Goal: Transaction & Acquisition: Book appointment/travel/reservation

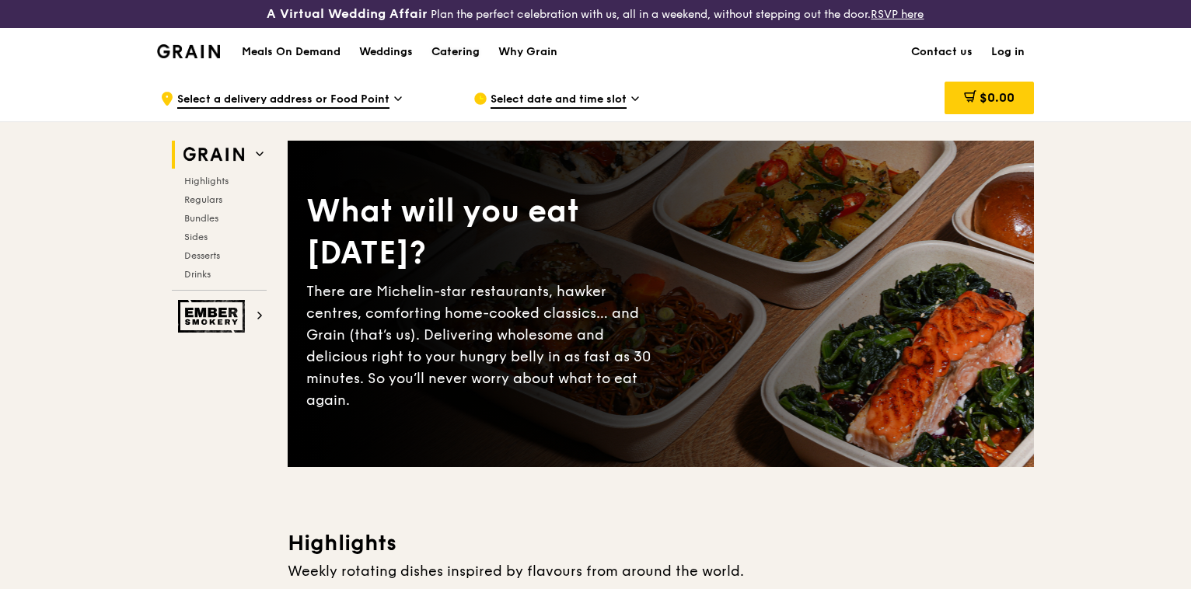
click at [467, 55] on div "Catering" at bounding box center [456, 52] width 48 height 47
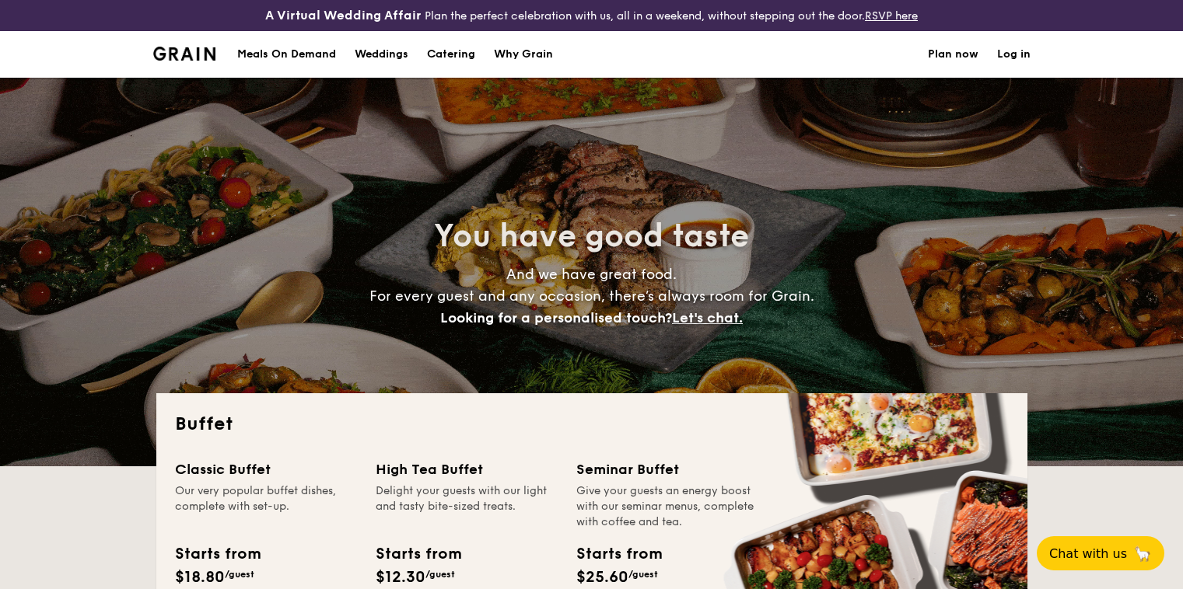
select select
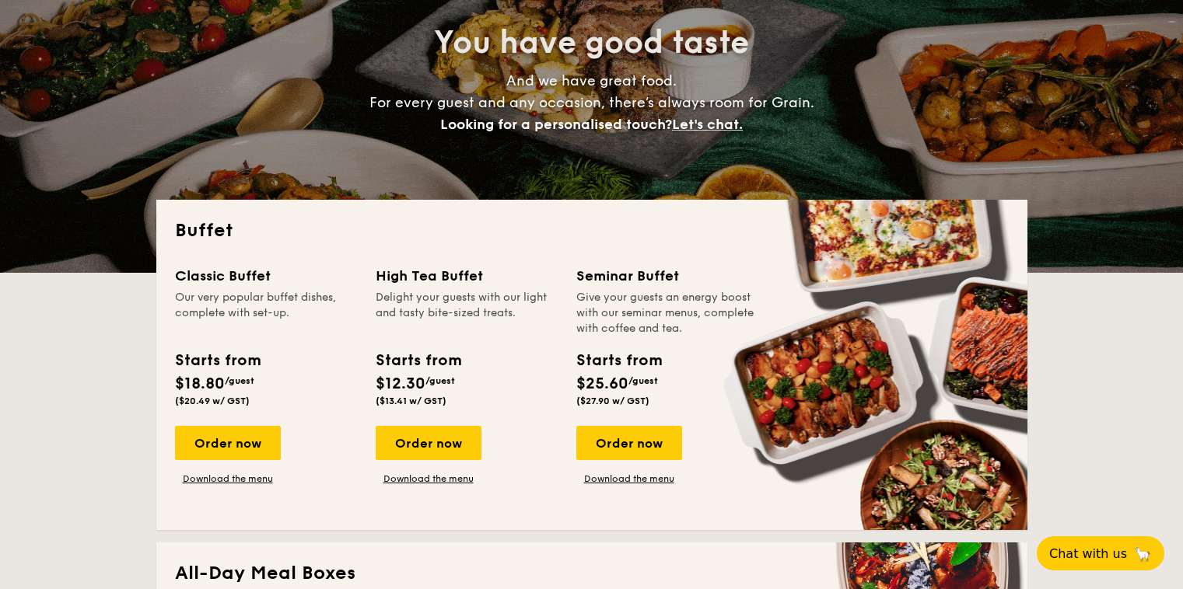
scroll to position [470, 0]
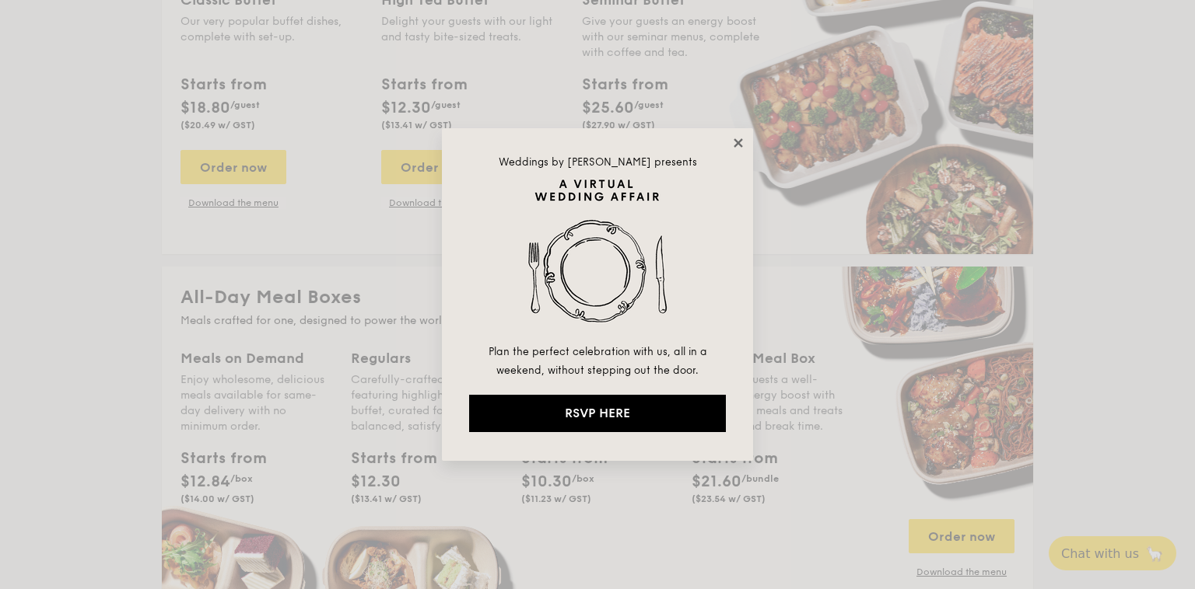
click at [736, 145] on icon at bounding box center [737, 142] width 9 height 9
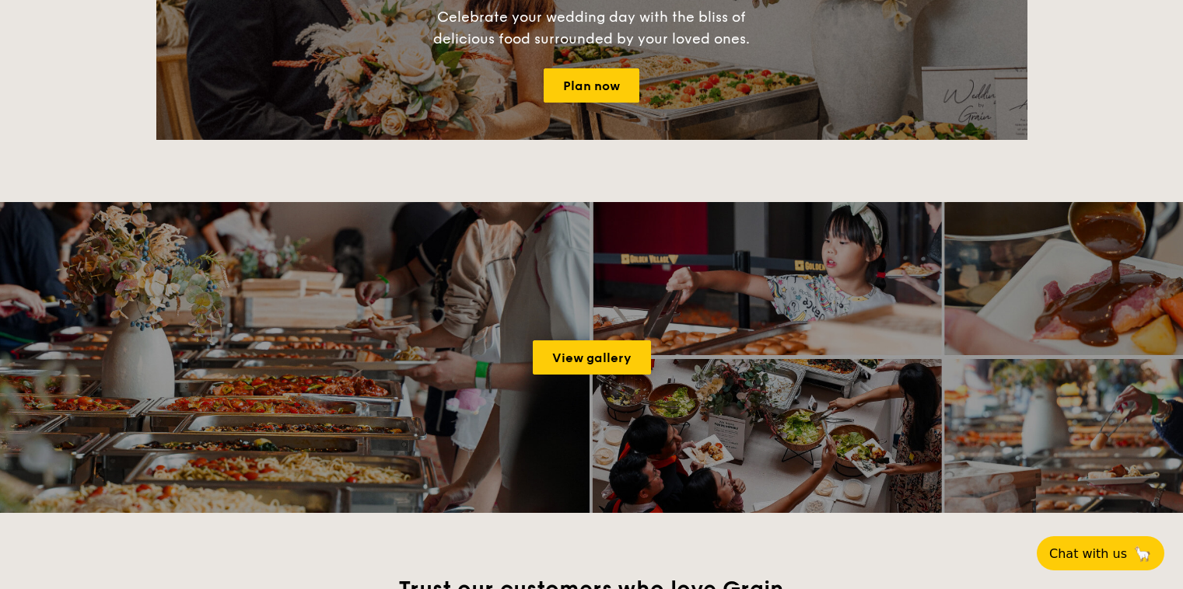
scroll to position [1937, 0]
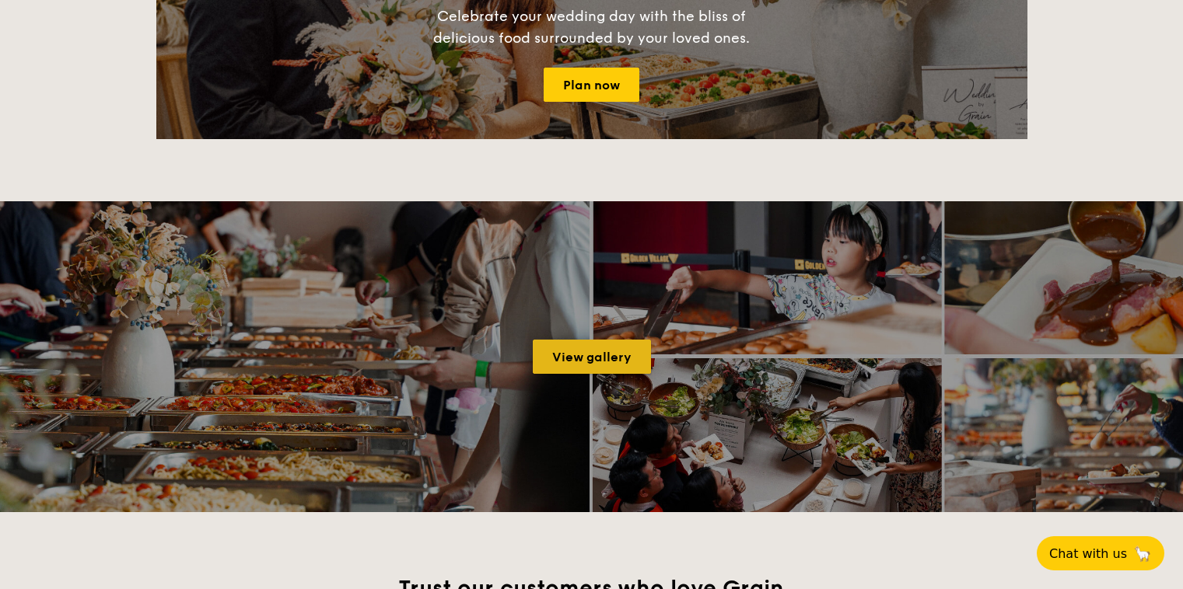
click at [568, 362] on link "View gallery" at bounding box center [592, 357] width 118 height 34
